Goal: Find specific page/section: Find specific page/section

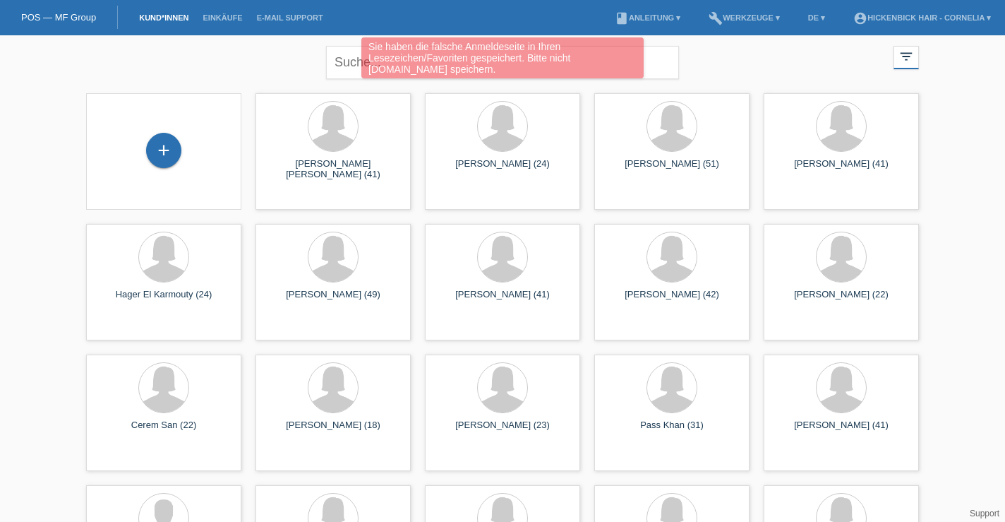
click at [649, 61] on div "Sie haben die falsche Anmeldeseite in Ihren Lesezeichen/Favoriten gespeichert. …" at bounding box center [502, 59] width 603 height 44
click at [659, 70] on div "Sie haben die falsche Anmeldeseite in Ihren Lesezeichen/Favoriten gespeichert. …" at bounding box center [502, 59] width 603 height 44
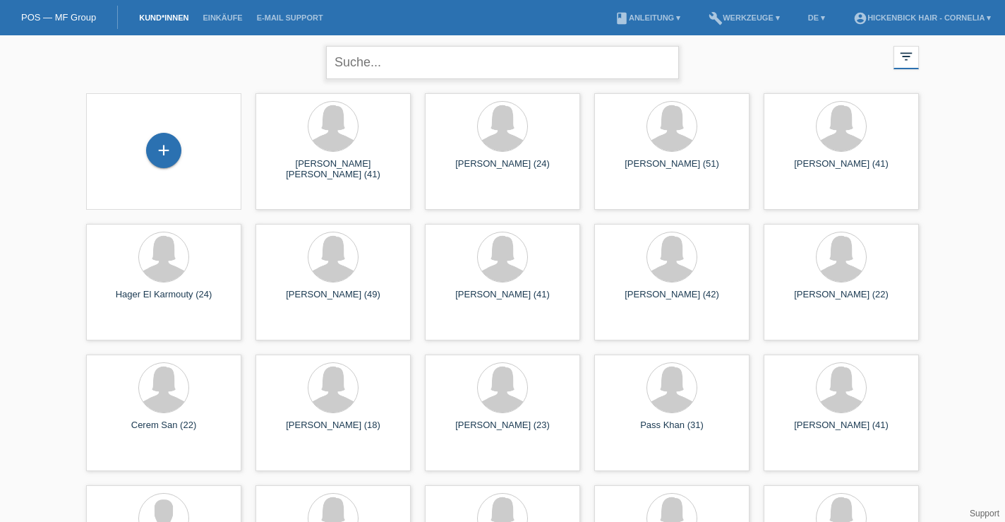
click at [521, 58] on input "text" at bounding box center [502, 62] width 353 height 33
type input "sweya [PERSON_NAME]"
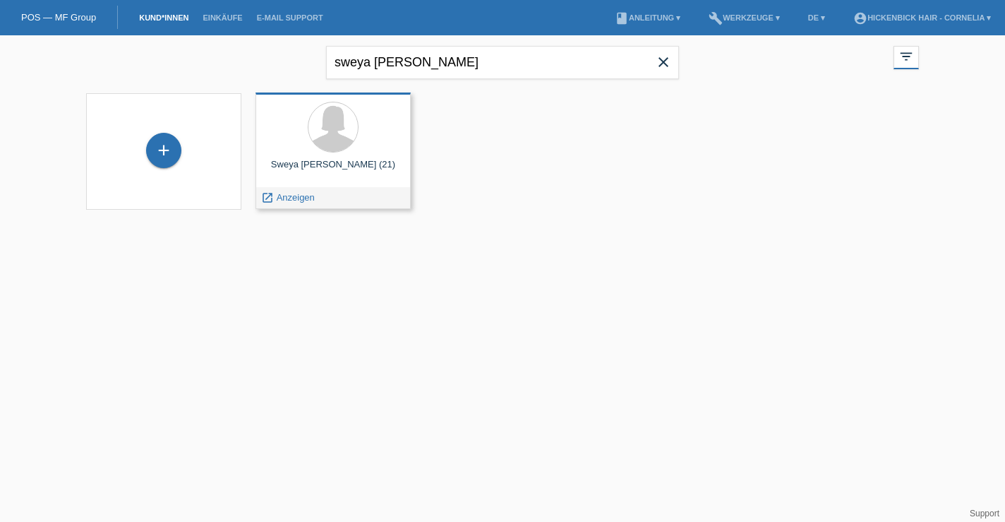
click at [325, 196] on div "launch Anzeigen" at bounding box center [333, 197] width 154 height 21
click at [287, 195] on span "Anzeigen" at bounding box center [296, 197] width 38 height 11
